Goal: Task Accomplishment & Management: Use online tool/utility

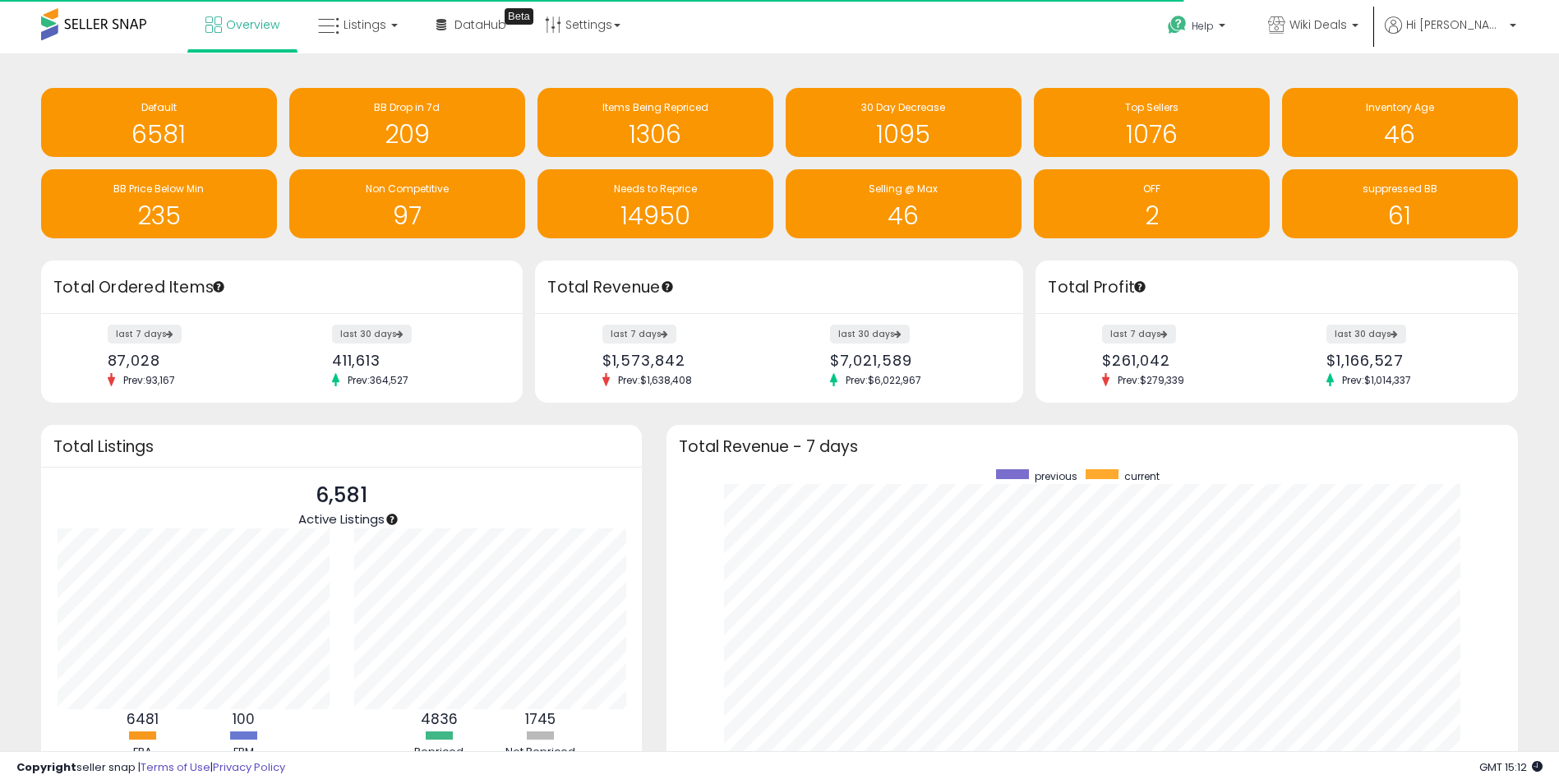
scroll to position [311, 818]
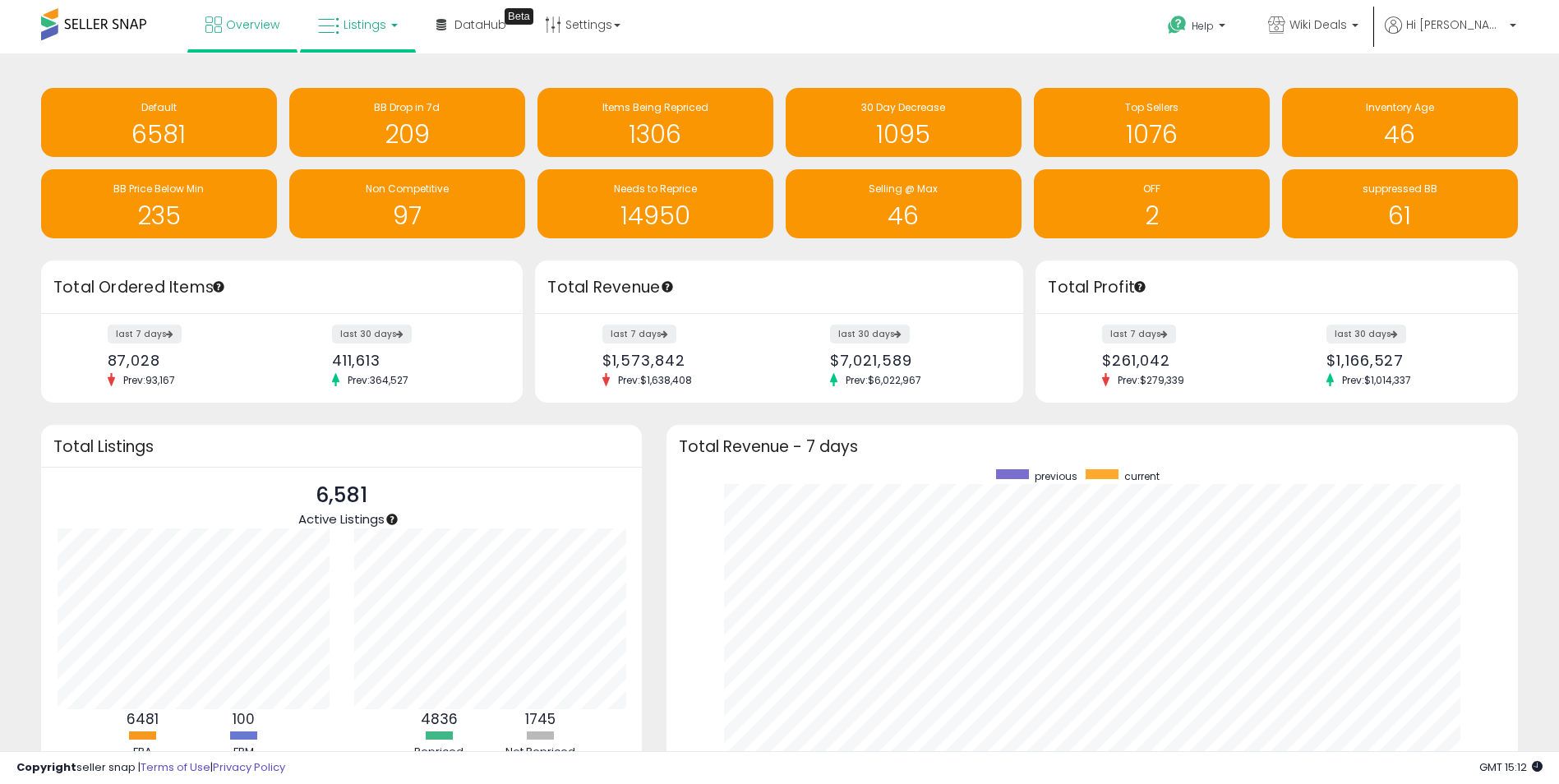
click at [356, 26] on span "Listings" at bounding box center [365, 24] width 43 height 16
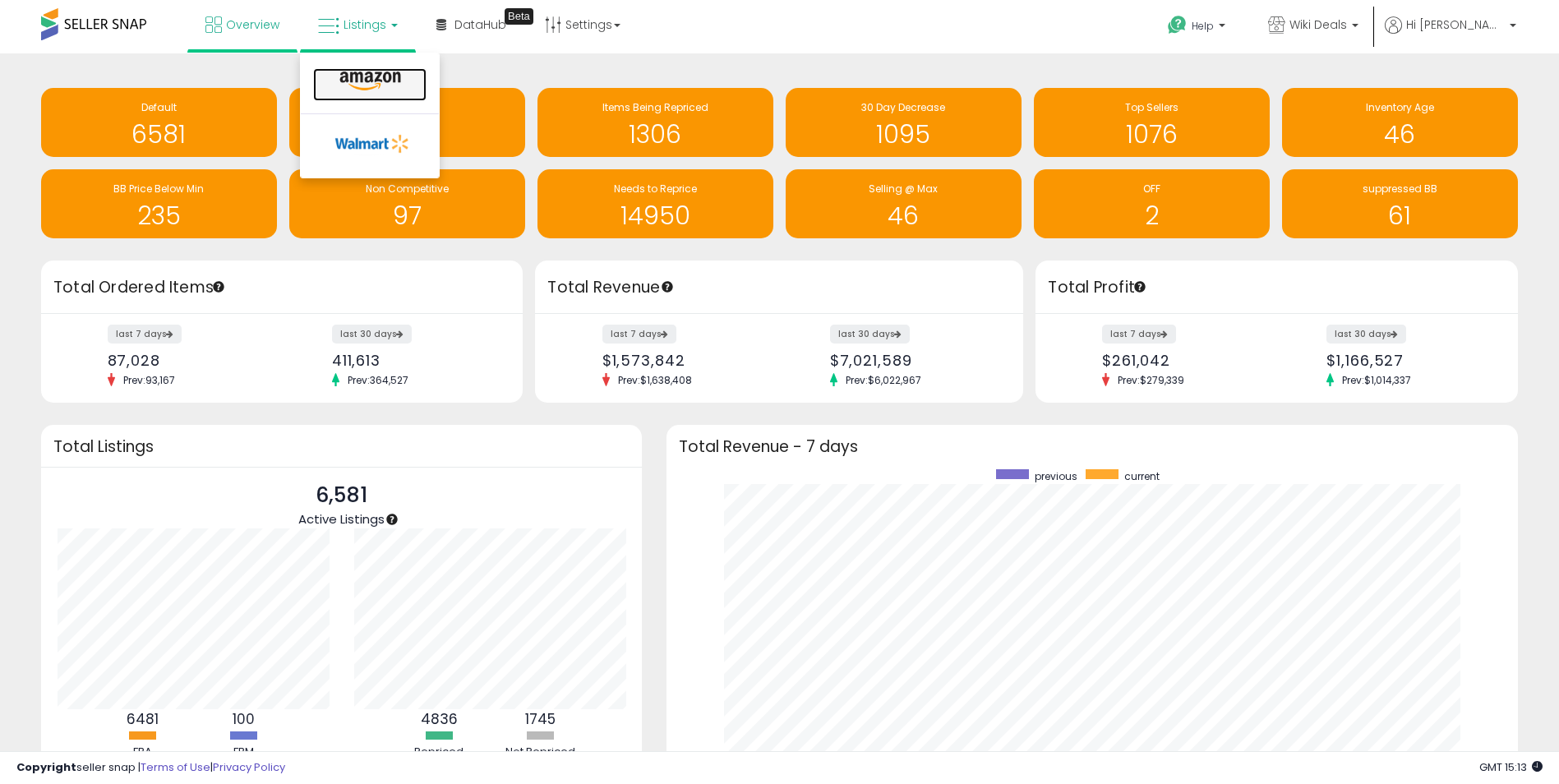
click at [392, 81] on icon at bounding box center [371, 81] width 72 height 21
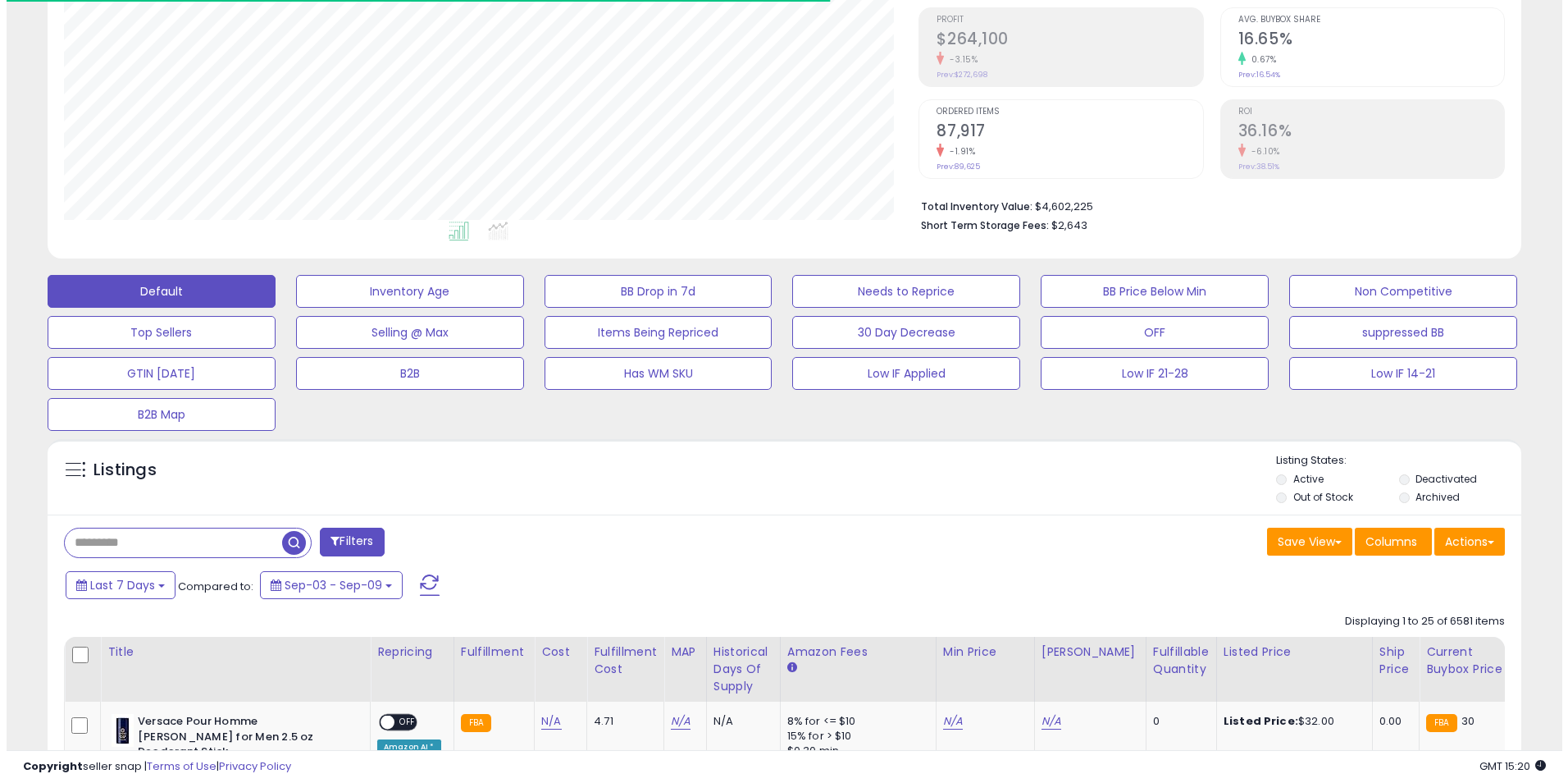
scroll to position [246, 0]
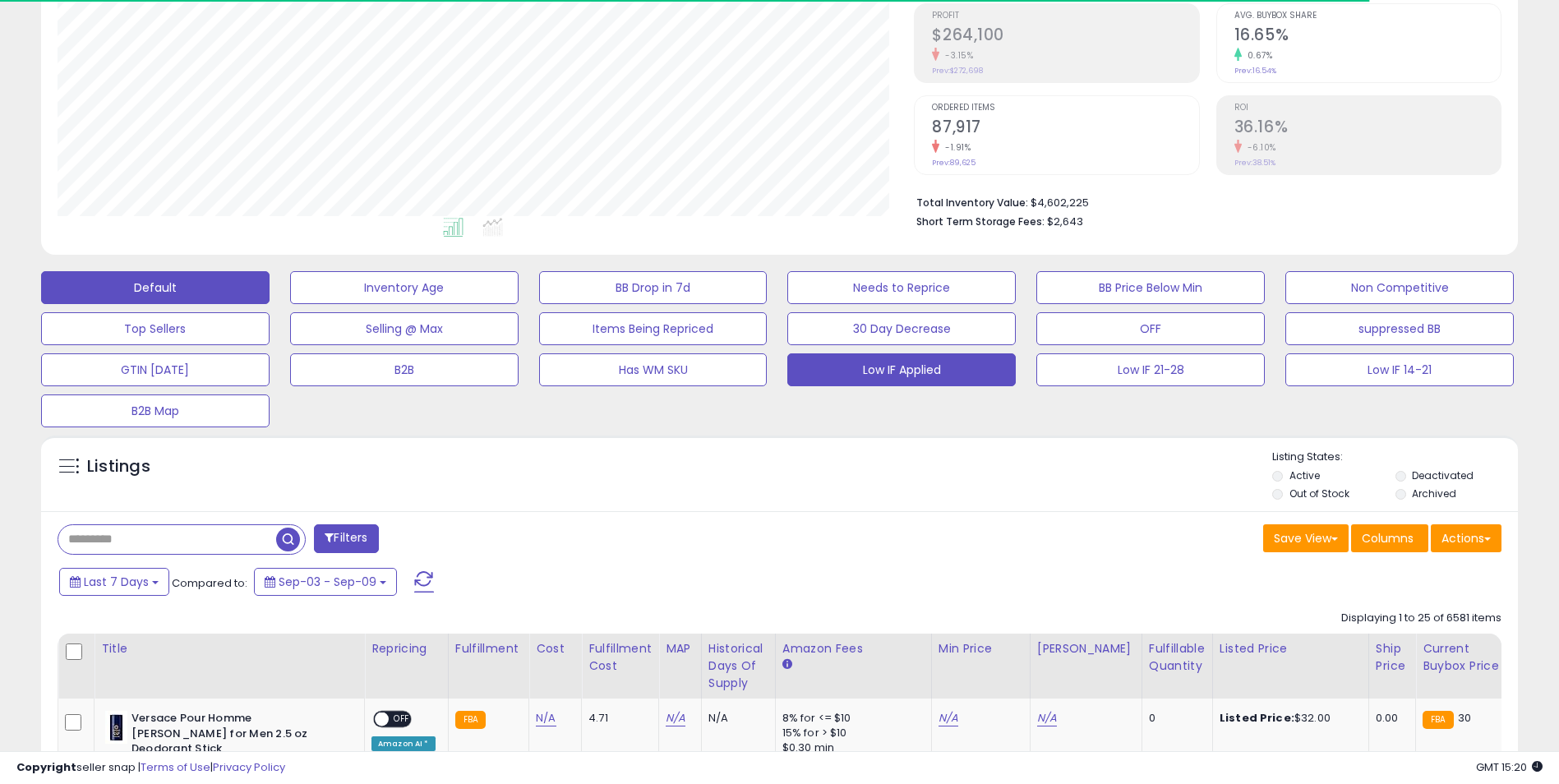
click at [928, 367] on button "Low IF Applied" at bounding box center [901, 370] width 228 height 33
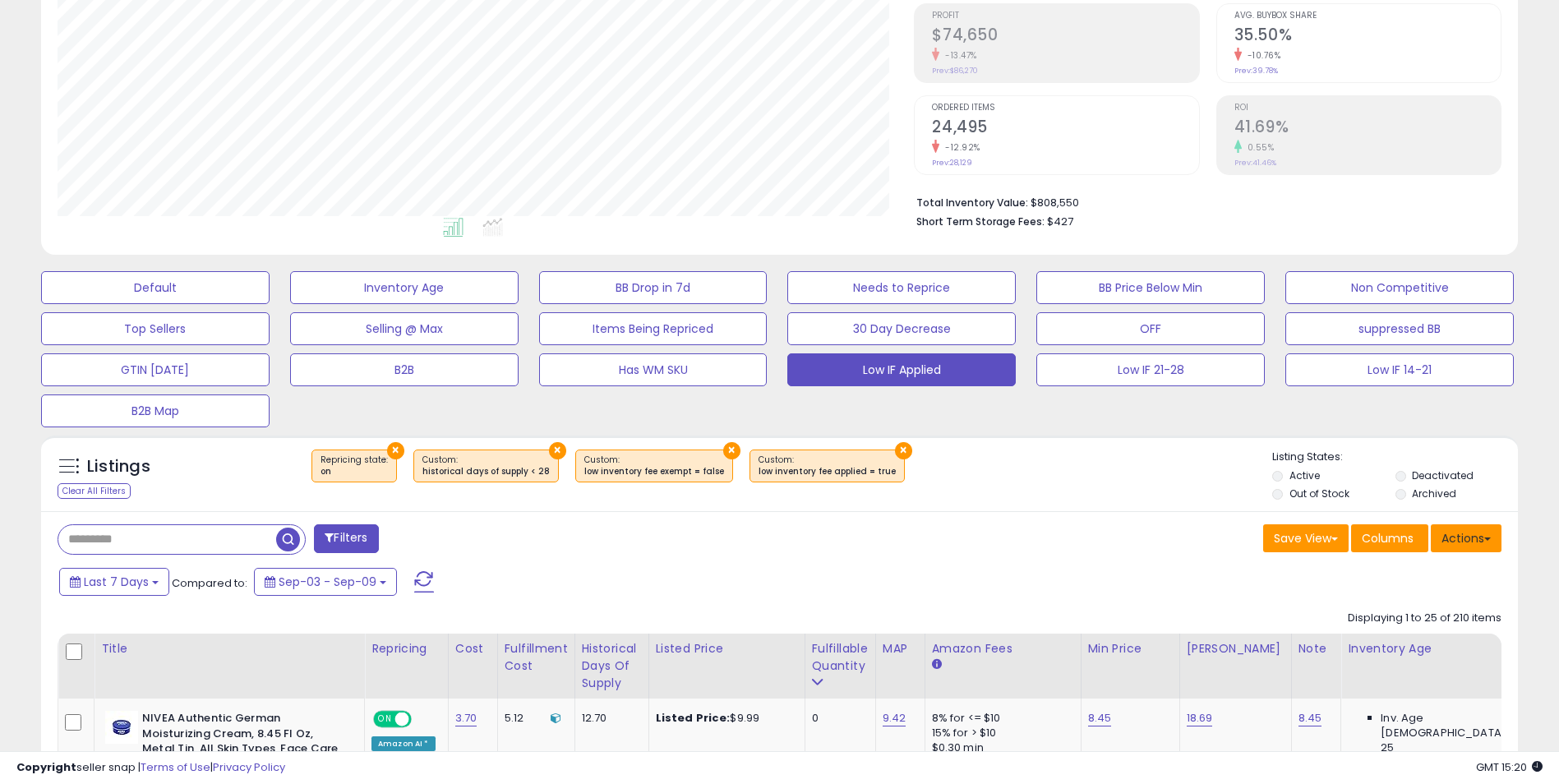
scroll to position [337, 857]
click at [1481, 536] on button "Actions" at bounding box center [1466, 538] width 71 height 28
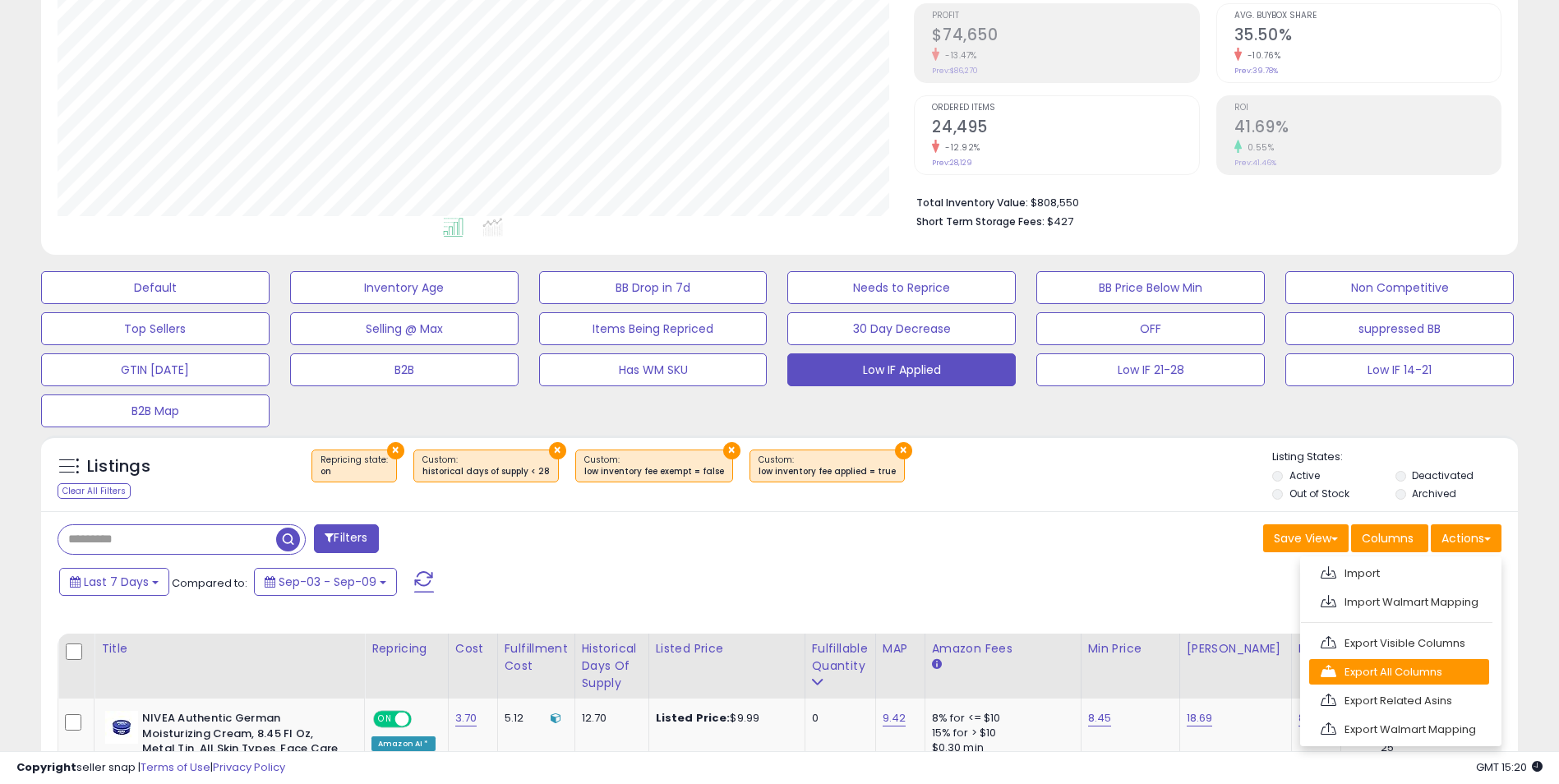
click at [1429, 674] on link "Export All Columns" at bounding box center [1399, 671] width 180 height 25
